Goal: Information Seeking & Learning: Learn about a topic

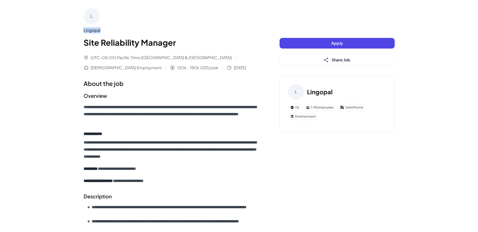
drag, startPoint x: 103, startPoint y: 30, endPoint x: 78, endPoint y: 30, distance: 25.5
click at [78, 30] on div "**********" at bounding box center [240, 227] width 324 height 454
copy div "Lingopal"
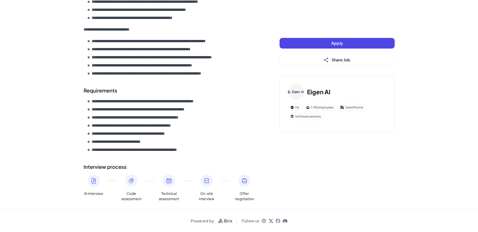
scroll to position [221, 0]
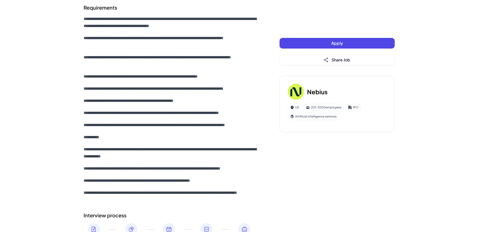
scroll to position [353, 0]
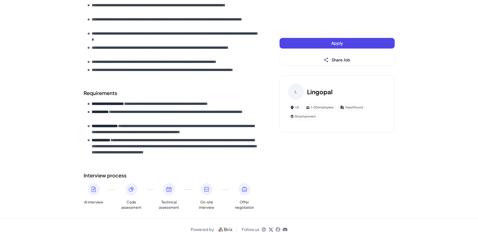
scroll to position [218, 0]
